Goal: Task Accomplishment & Management: Complete application form

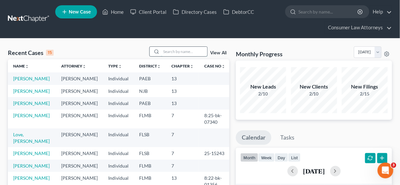
click at [172, 50] on input "search" at bounding box center [184, 52] width 46 height 10
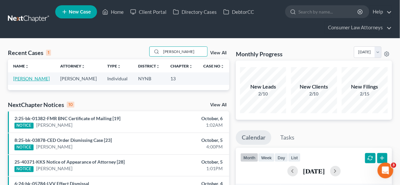
type input "[PERSON_NAME]"
click at [32, 78] on link "[PERSON_NAME]" at bounding box center [31, 79] width 37 height 6
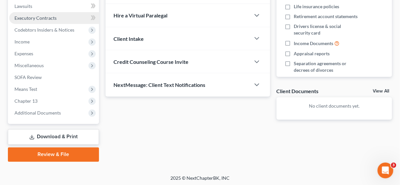
scroll to position [187, 0]
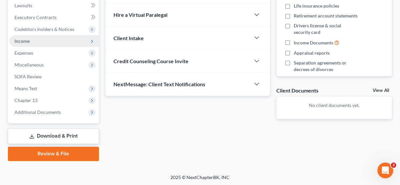
click at [27, 41] on span "Income" at bounding box center [21, 41] width 15 height 6
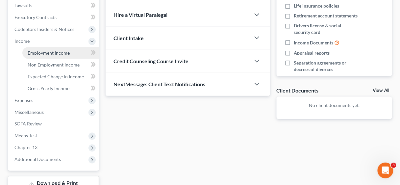
click at [56, 51] on span "Employment Income" at bounding box center [49, 53] width 42 height 6
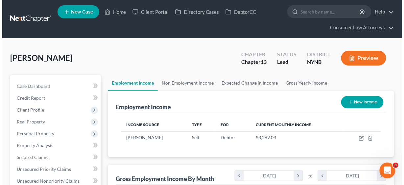
scroll to position [117, 160]
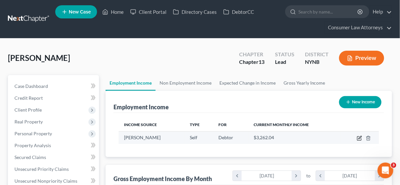
click at [358, 136] on icon "button" at bounding box center [359, 138] width 5 height 5
select select "1"
select select "35"
select select "0"
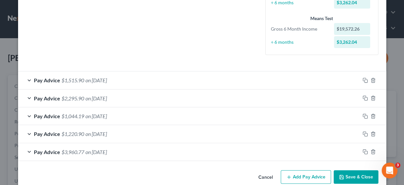
scroll to position [174, 0]
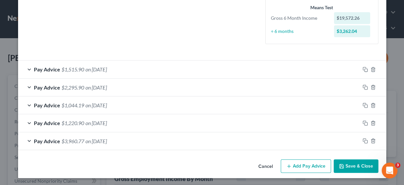
click at [305, 166] on button "Add Pay Advice" at bounding box center [306, 166] width 50 height 14
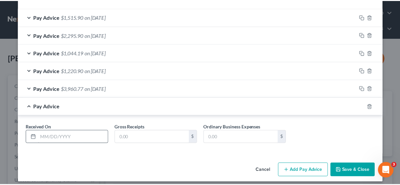
scroll to position [226, 0]
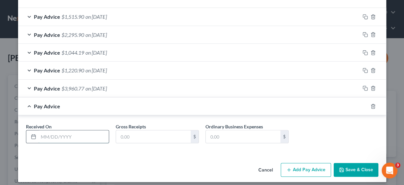
click at [55, 134] on input "text" at bounding box center [73, 136] width 70 height 13
type input "[DATE]"
click at [126, 135] on input "text" at bounding box center [153, 136] width 75 height 13
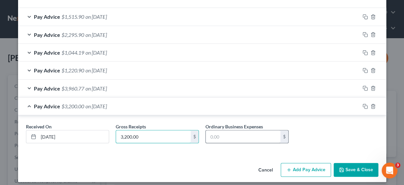
type input "3,200.00"
click at [214, 137] on input "text" at bounding box center [243, 136] width 75 height 13
type input "1,515.70"
click at [351, 165] on button "Save & Close" at bounding box center [356, 170] width 45 height 14
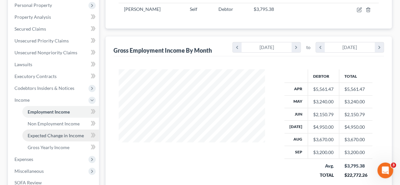
scroll to position [132, 0]
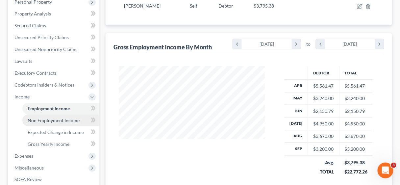
click at [56, 120] on span "Non Employment Income" at bounding box center [54, 120] width 52 height 6
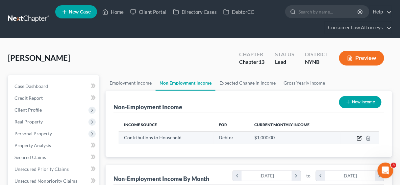
click at [359, 138] on icon "button" at bounding box center [359, 138] width 5 height 5
select select "8"
select select "0"
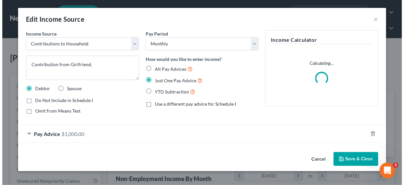
scroll to position [117, 161]
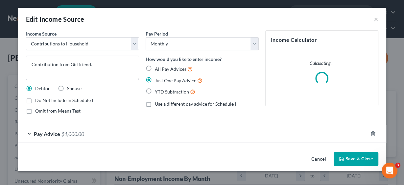
click at [39, 131] on span "Pay Advice" at bounding box center [47, 134] width 26 height 6
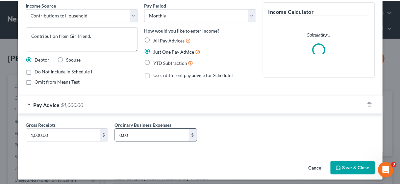
scroll to position [31, 0]
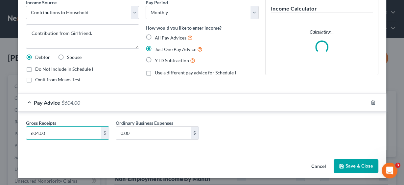
type input "604.00"
click at [355, 165] on button "Save & Close" at bounding box center [356, 166] width 45 height 14
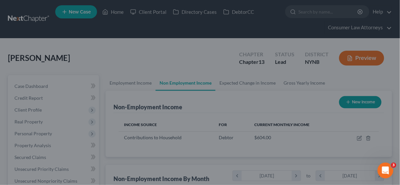
scroll to position [328859, 328816]
